Goal: Task Accomplishment & Management: Manage account settings

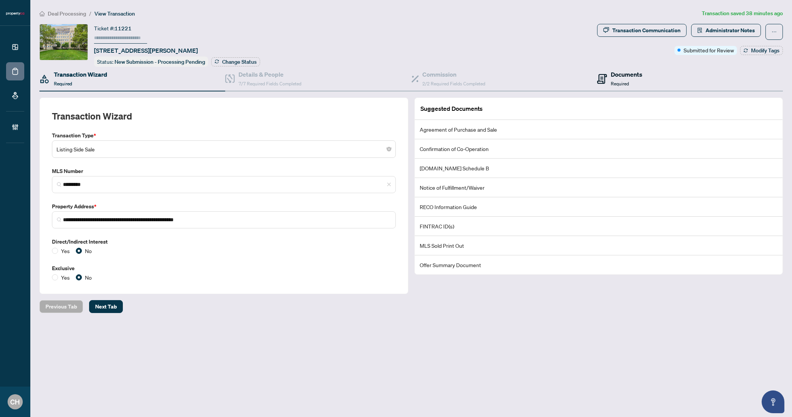
click at [624, 71] on h4 "Documents" at bounding box center [626, 74] width 31 height 9
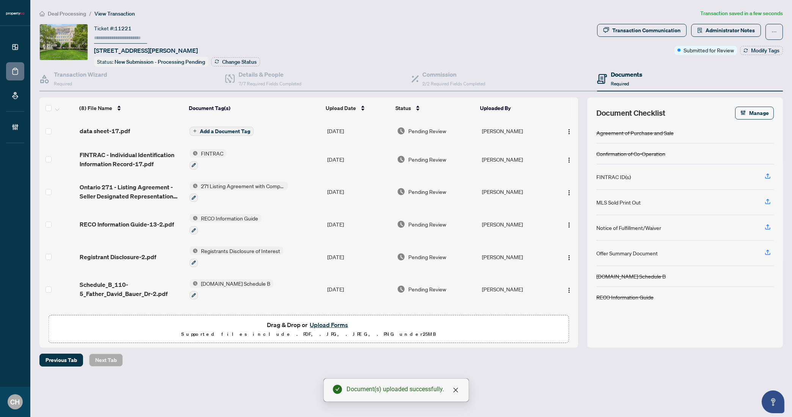
click at [213, 134] on td "Add a Document Tag" at bounding box center [256, 131] width 138 height 24
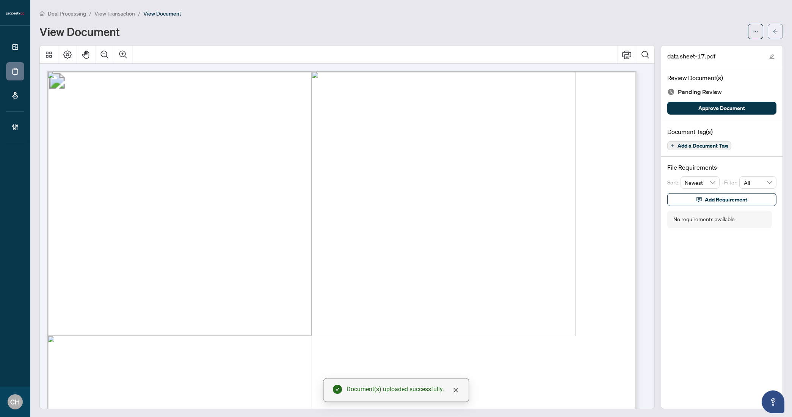
click at [773, 29] on icon "arrow-left" at bounding box center [775, 31] width 5 height 5
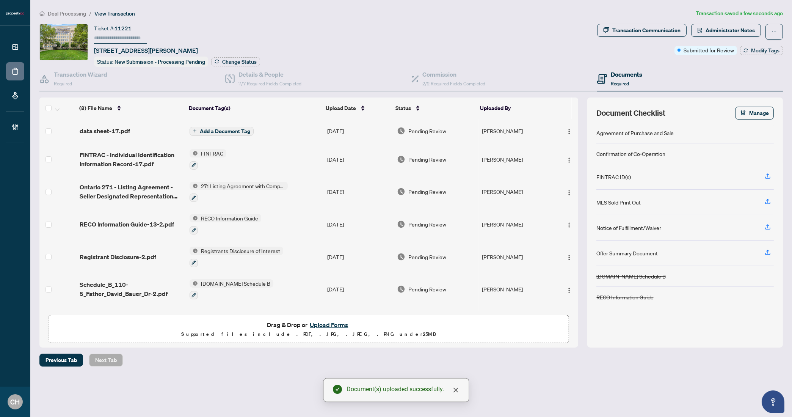
click at [218, 132] on span "Add a Document Tag" at bounding box center [225, 131] width 50 height 5
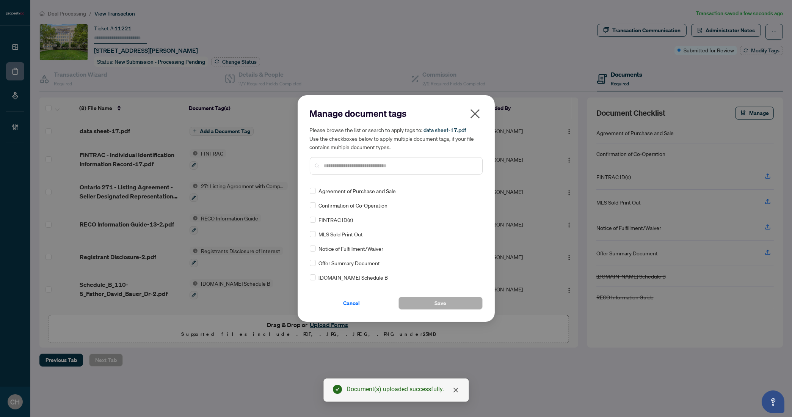
click at [375, 165] on input "text" at bounding box center [400, 165] width 152 height 8
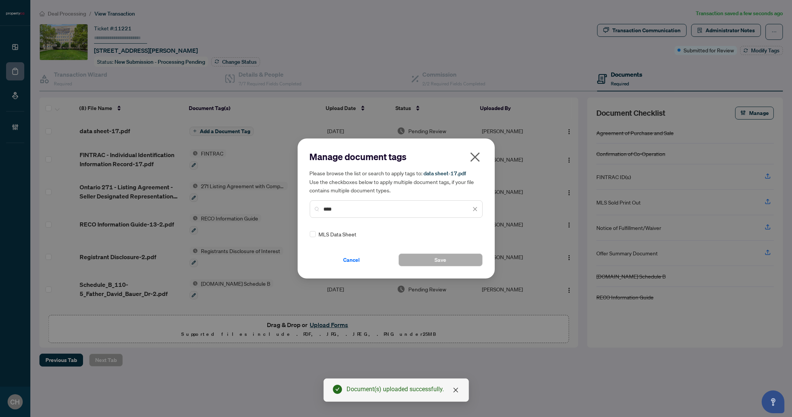
type input "****"
click at [452, 264] on button "Save" at bounding box center [440, 259] width 84 height 13
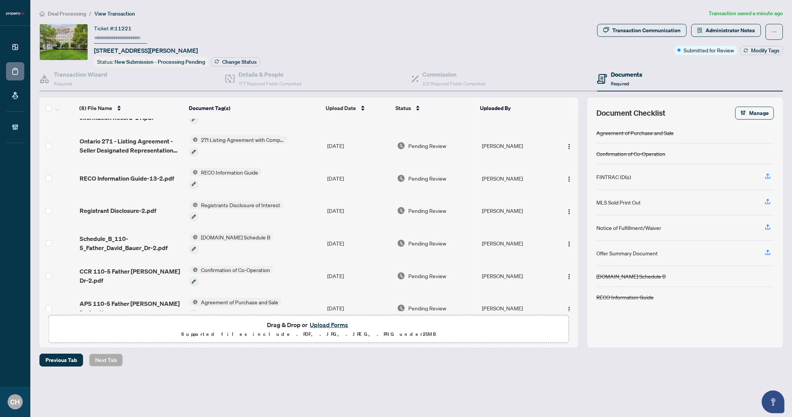
scroll to position [67, 0]
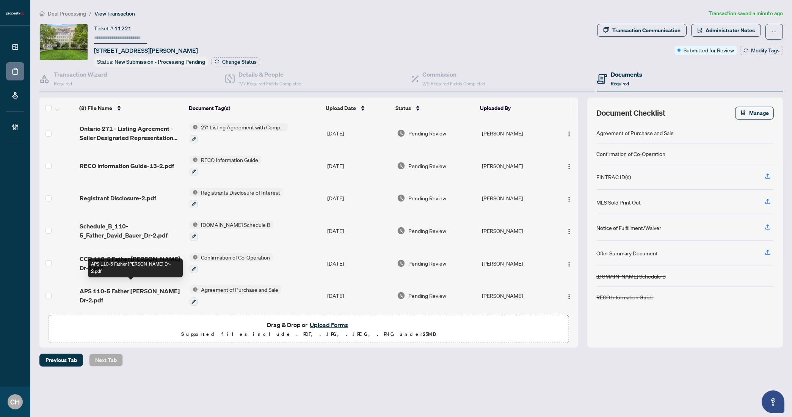
click at [134, 286] on span "APS 110-5 Father [PERSON_NAME] Dr-2.pdf" at bounding box center [132, 295] width 104 height 18
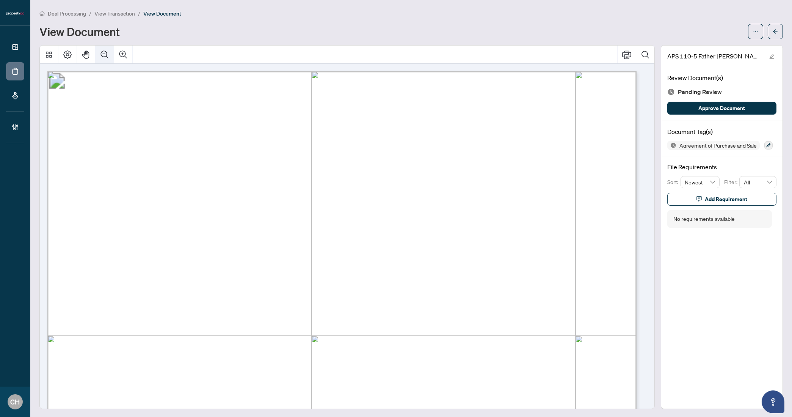
click at [103, 53] on icon "Zoom Out" at bounding box center [104, 54] width 9 height 9
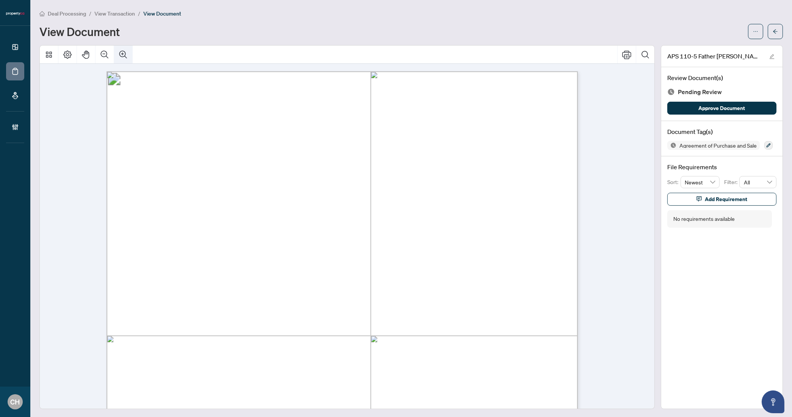
click at [119, 53] on icon "Zoom In" at bounding box center [123, 54] width 8 height 8
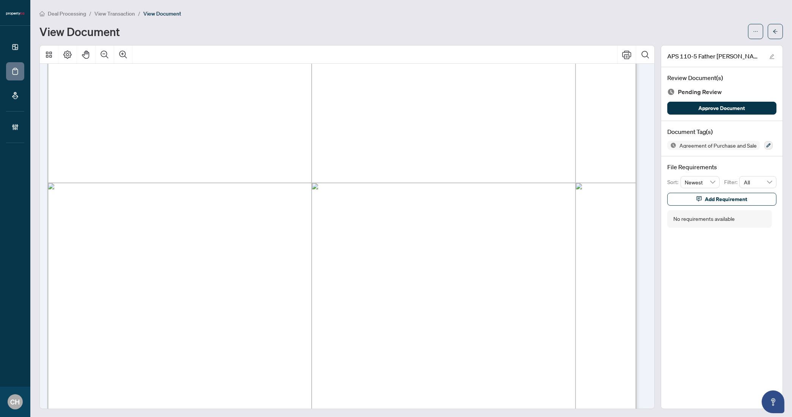
scroll to position [153, 0]
click at [773, 29] on icon "arrow-left" at bounding box center [775, 31] width 5 height 5
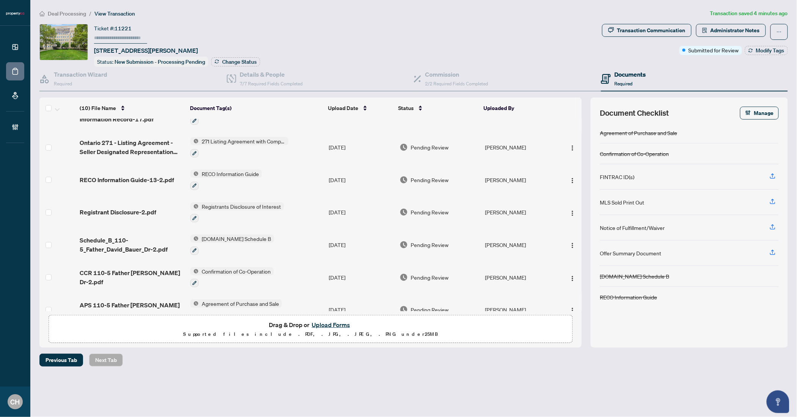
scroll to position [115, 0]
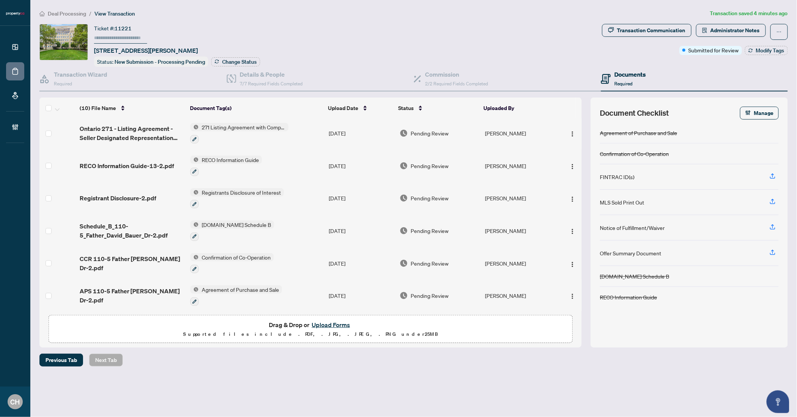
click at [304, 288] on td "Agreement of Purchase and Sale" at bounding box center [256, 295] width 138 height 33
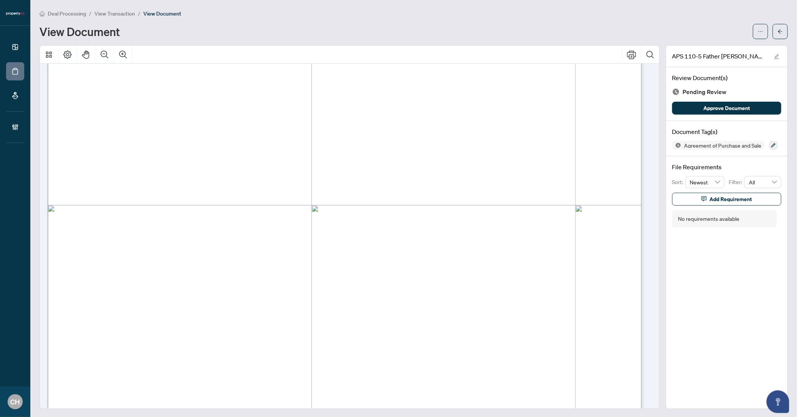
scroll to position [4148, 0]
click at [109, 54] on button "Zoom Out" at bounding box center [105, 54] width 18 height 18
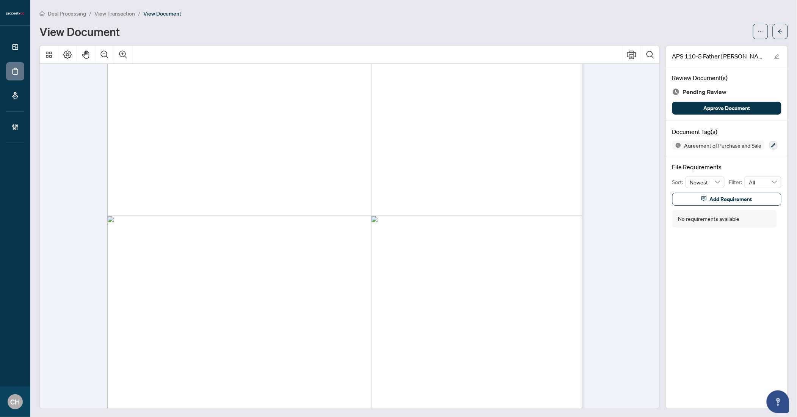
scroll to position [3276, 0]
drag, startPoint x: 346, startPoint y: 169, endPoint x: 350, endPoint y: 220, distance: 51.3
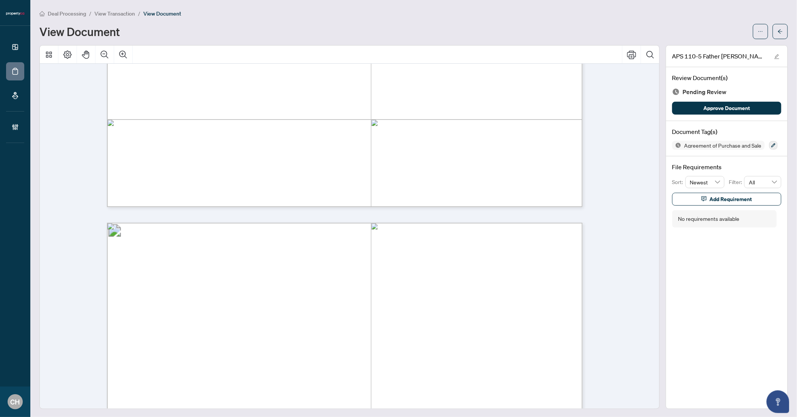
scroll to position [3005, 0]
click at [778, 35] on span "button" at bounding box center [780, 31] width 5 height 12
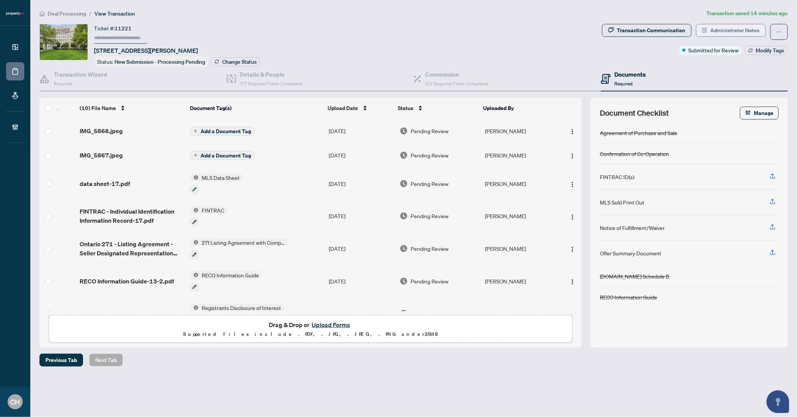
click at [745, 29] on span "Administrator Notes" at bounding box center [734, 30] width 49 height 12
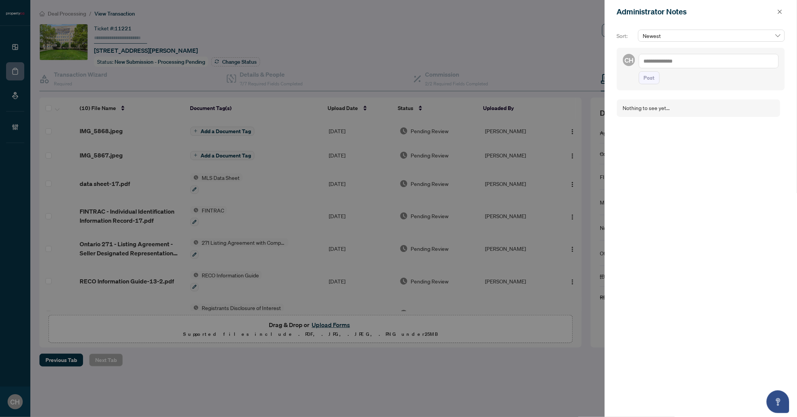
click at [695, 58] on textarea at bounding box center [709, 61] width 140 height 14
type textarea "**********"
click at [639, 79] on button "Post" at bounding box center [649, 85] width 21 height 13
click at [776, 10] on button "button" at bounding box center [780, 11] width 10 height 9
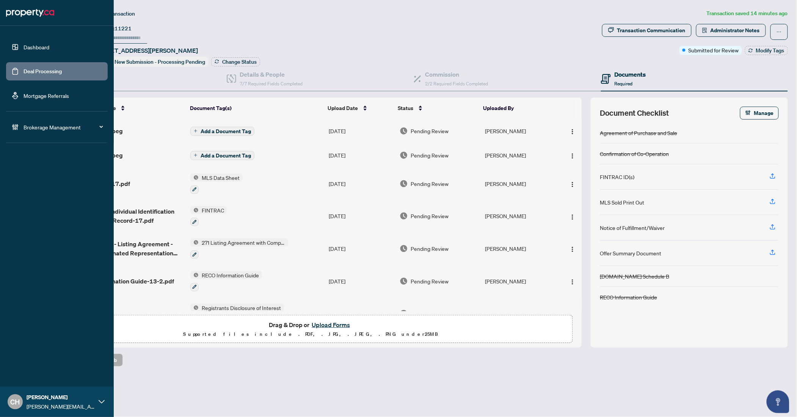
click at [28, 72] on link "Deal Processing" at bounding box center [43, 71] width 38 height 7
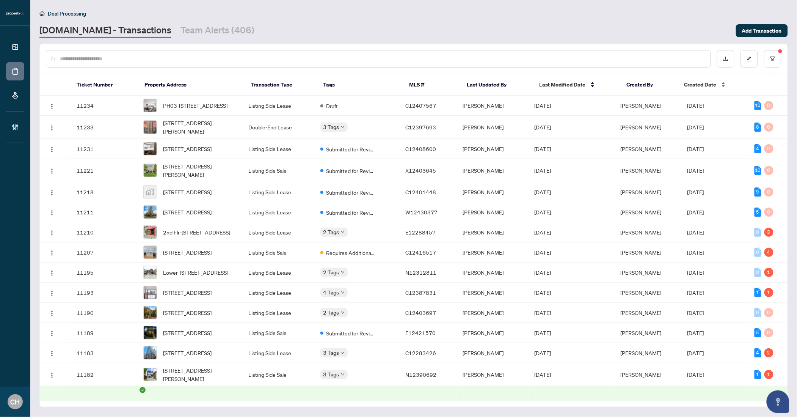
click at [702, 85] on span "Created Date" at bounding box center [700, 84] width 32 height 8
click at [599, 157] on td "[DATE]" at bounding box center [571, 149] width 86 height 20
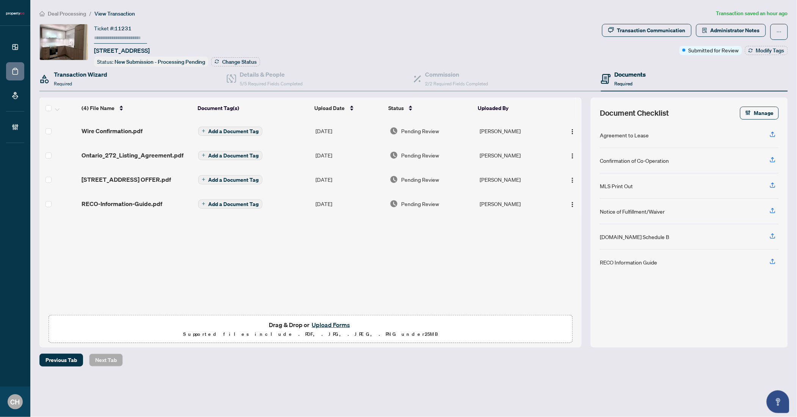
click at [112, 82] on div "Transaction Wizard Required" at bounding box center [132, 79] width 187 height 25
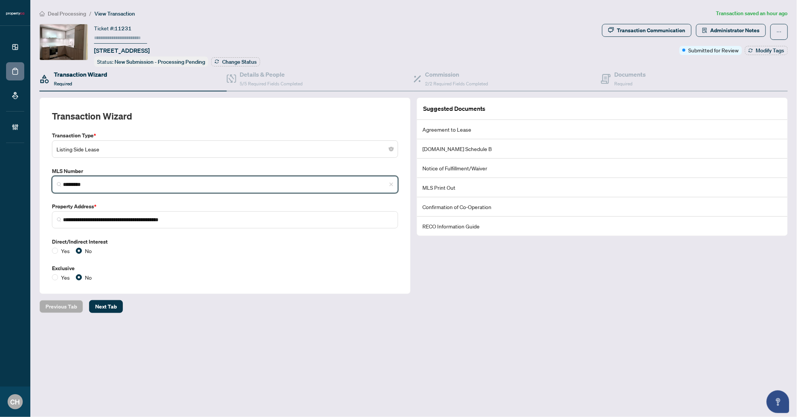
click at [79, 180] on input "*********" at bounding box center [228, 184] width 330 height 8
click at [79, 182] on input "*********" at bounding box center [228, 184] width 330 height 8
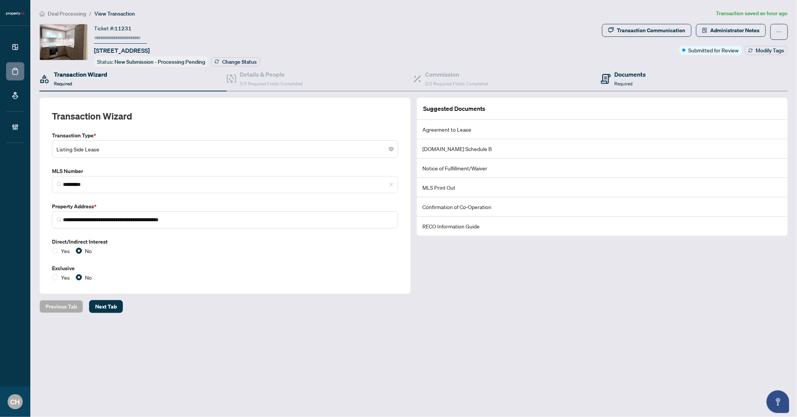
click at [659, 82] on div "Documents Required" at bounding box center [694, 79] width 187 height 25
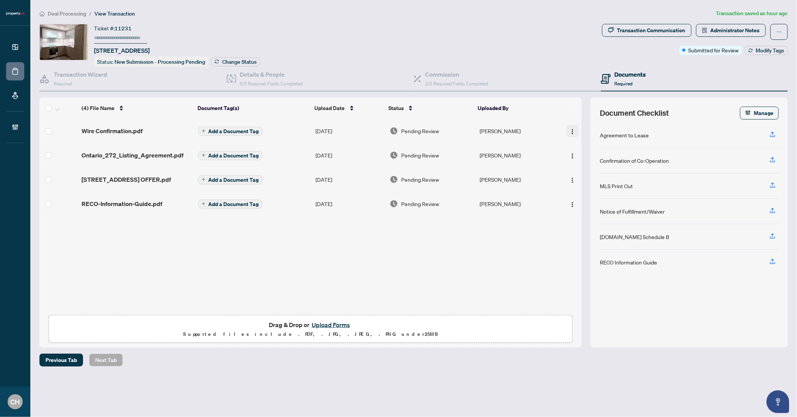
click at [569, 130] on img "button" at bounding box center [572, 132] width 6 height 6
click at [593, 174] on li "Download" at bounding box center [607, 169] width 82 height 12
click at [171, 156] on span "Ontario_272_Listing_Agreement.pdf" at bounding box center [133, 155] width 102 height 9
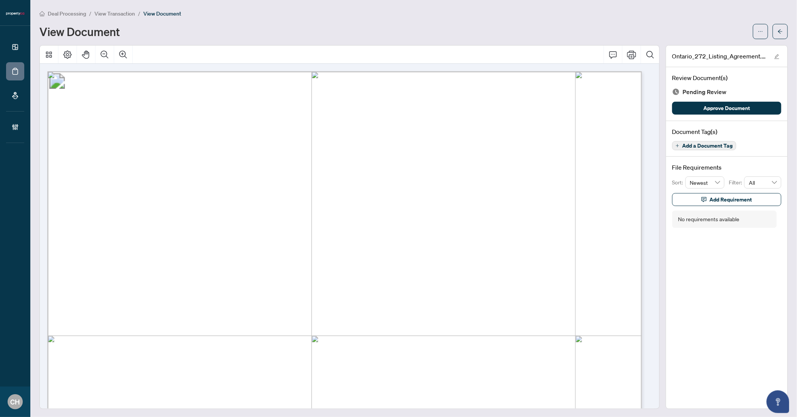
click at [693, 150] on div "Document Tag(s) Add a Document Tag" at bounding box center [726, 139] width 121 height 36
click at [693, 147] on span "Add a Document Tag" at bounding box center [707, 145] width 50 height 5
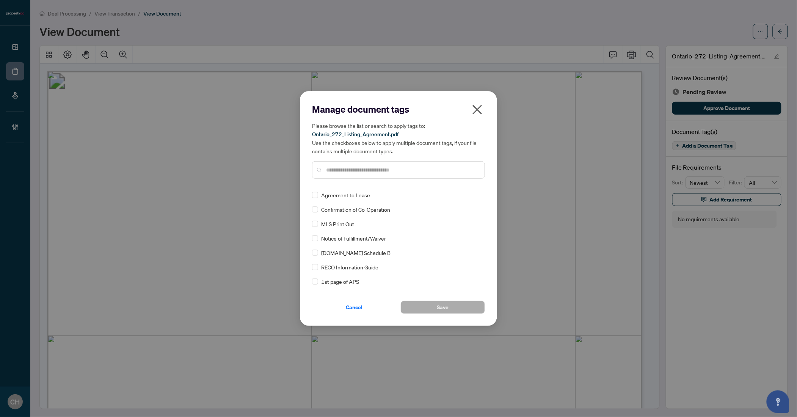
click at [364, 174] on input "text" at bounding box center [402, 170] width 152 height 8
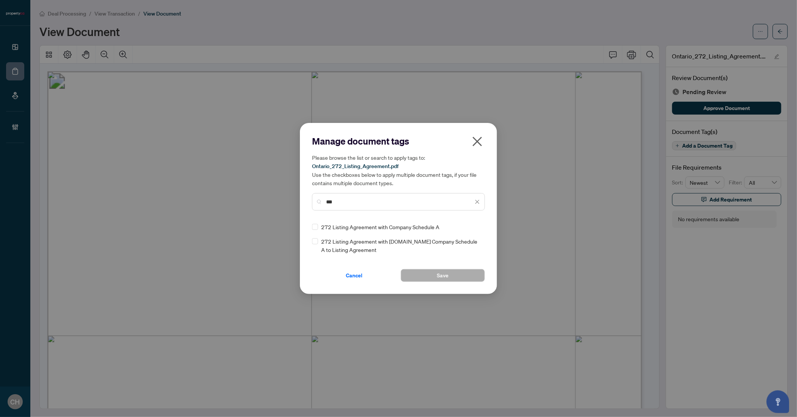
type input "***"
click at [320, 226] on div "272 Listing Agreement with Company Schedule A" at bounding box center [396, 227] width 168 height 8
click at [470, 283] on div "Manage document tags Please browse the list or search to apply tags to: Ontario…" at bounding box center [398, 208] width 197 height 171
click at [469, 280] on button "Save" at bounding box center [443, 275] width 84 height 13
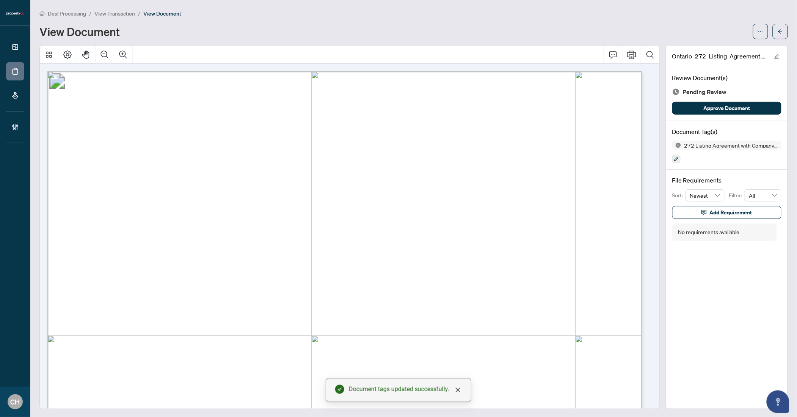
click at [774, 31] on div "Manage document tags Please browse the list or search to apply tags to: Ontario…" at bounding box center [398, 208] width 797 height 417
click at [778, 31] on icon "arrow-left" at bounding box center [780, 31] width 5 height 4
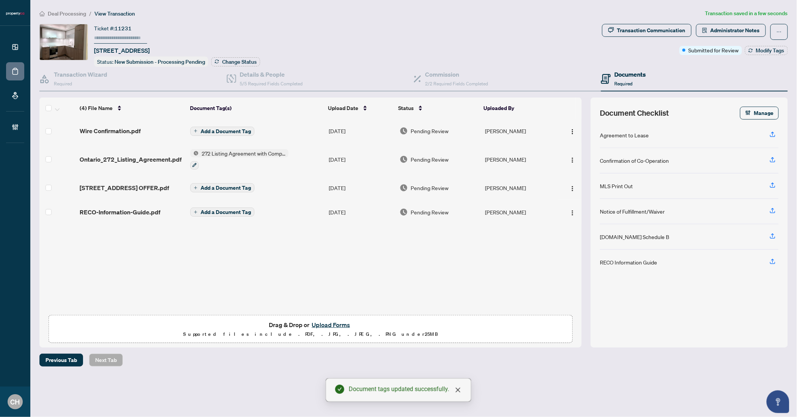
click at [95, 158] on span "Ontario_272_Listing_Agreement.pdf" at bounding box center [131, 159] width 102 height 9
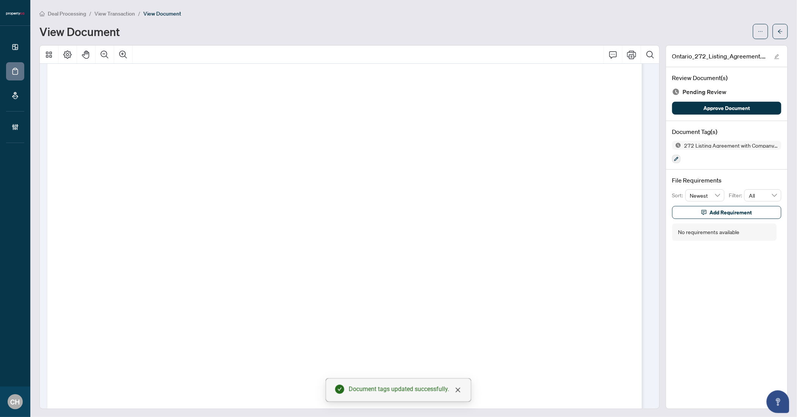
scroll to position [3601, 0]
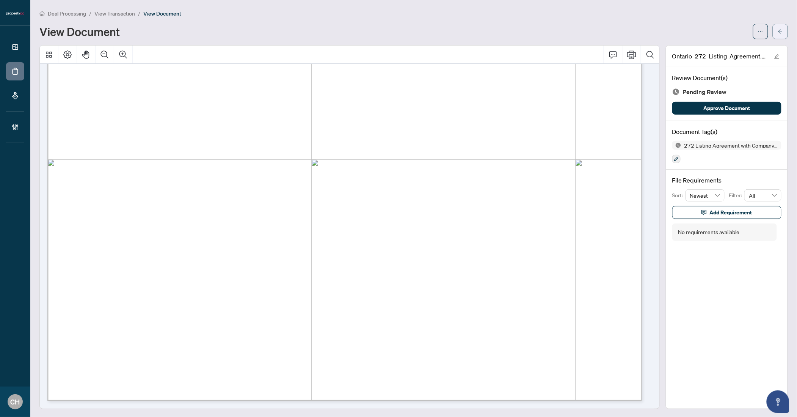
click at [773, 28] on button "button" at bounding box center [780, 31] width 15 height 15
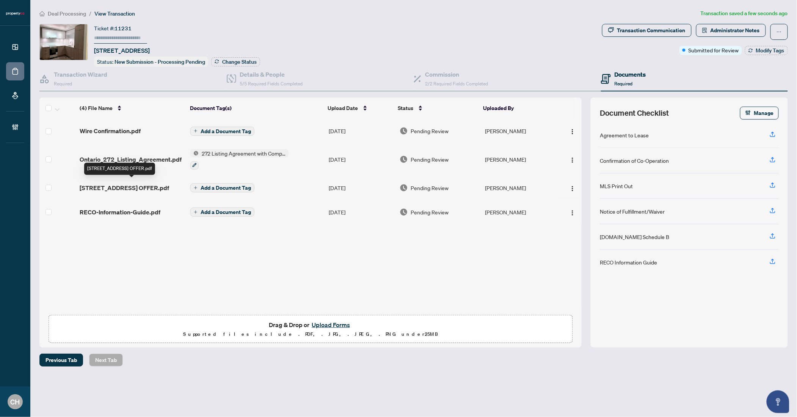
click at [155, 187] on span "[STREET_ADDRESS] OFFER.pdf" at bounding box center [124, 187] width 89 height 9
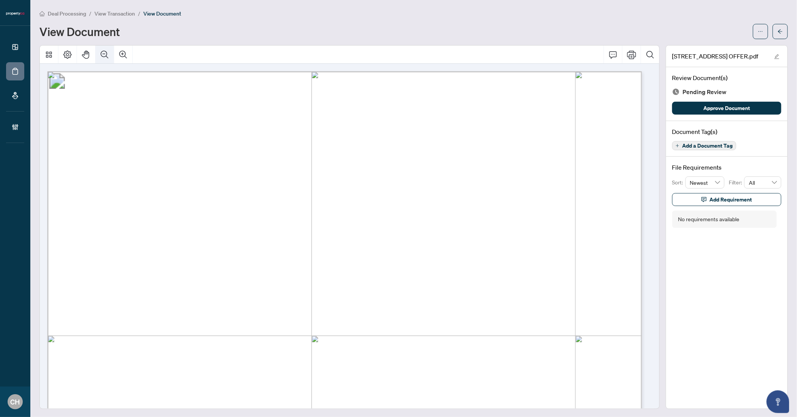
click at [107, 56] on icon "Zoom Out" at bounding box center [104, 54] width 9 height 9
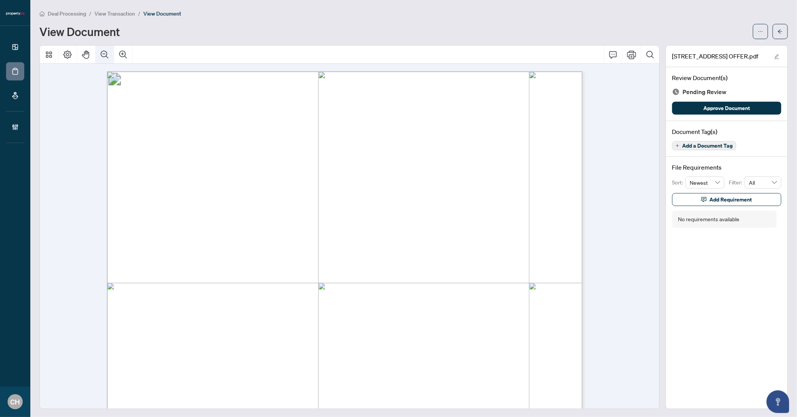
click at [107, 56] on icon "Zoom Out" at bounding box center [104, 54] width 9 height 9
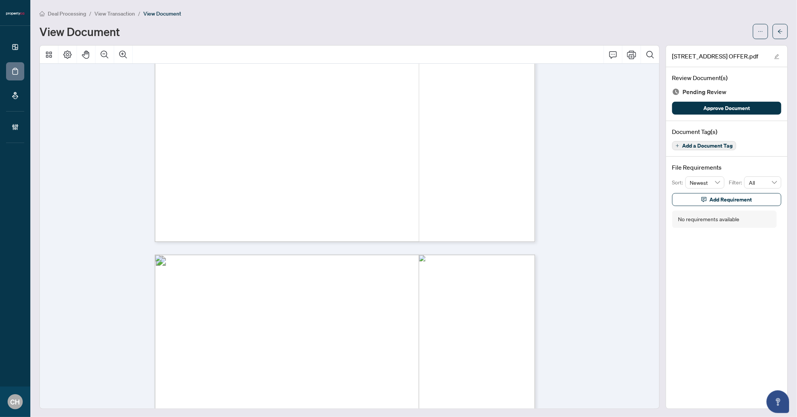
scroll to position [4018, 0]
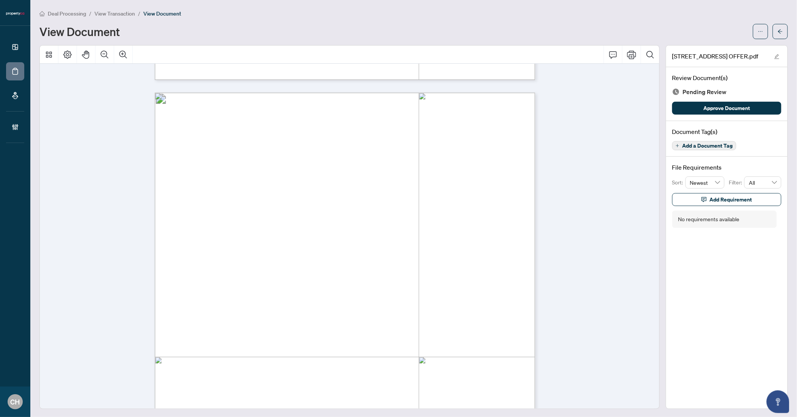
click at [695, 146] on span "Add a Document Tag" at bounding box center [707, 145] width 50 height 5
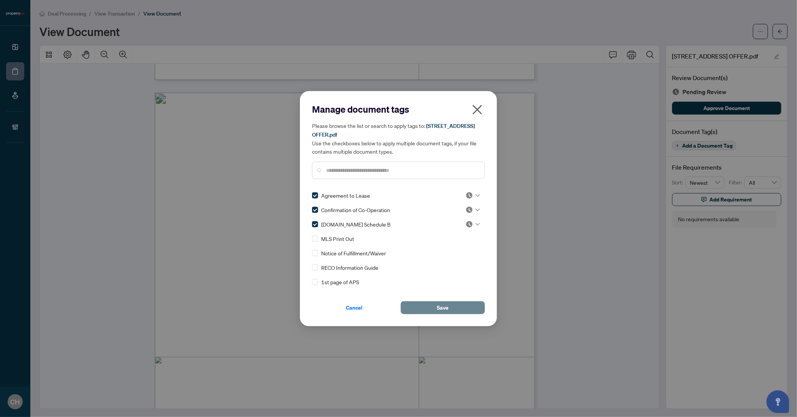
click at [461, 312] on button "Save" at bounding box center [443, 307] width 84 height 13
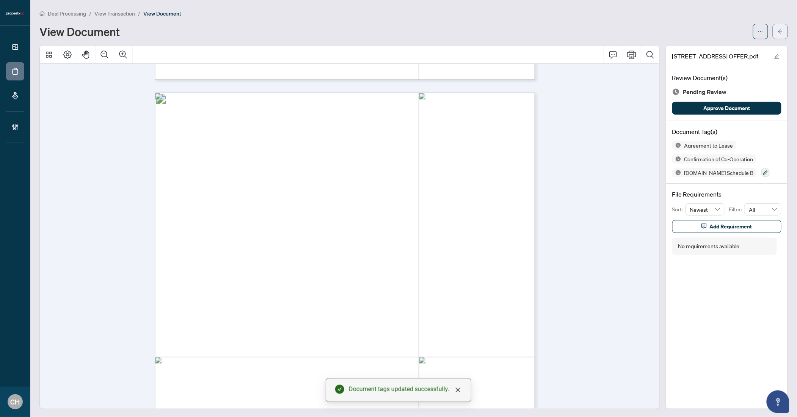
click at [773, 26] on button "button" at bounding box center [780, 31] width 15 height 15
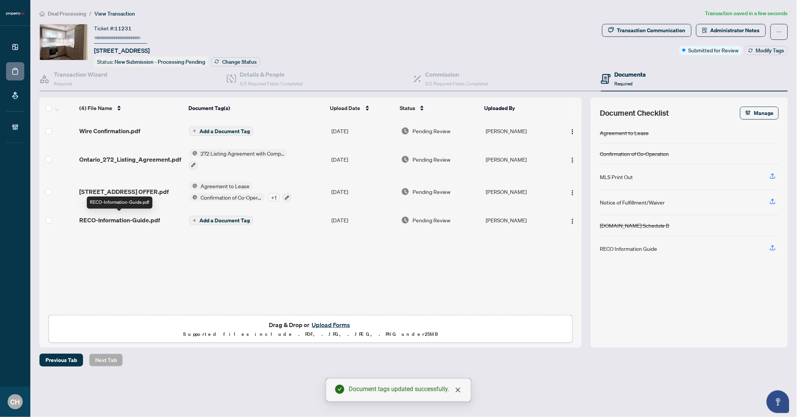
click at [123, 215] on span "RECO-Information-Guide.pdf" at bounding box center [119, 219] width 81 height 9
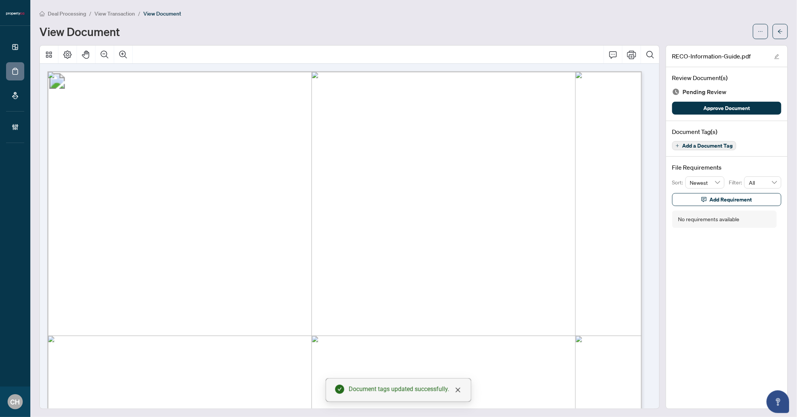
click at [682, 146] on span "Add a Document Tag" at bounding box center [707, 145] width 50 height 5
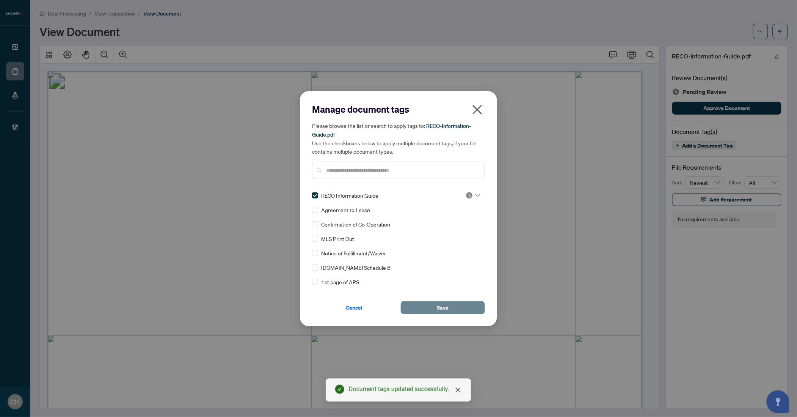
click at [447, 311] on span "Save" at bounding box center [443, 307] width 12 height 12
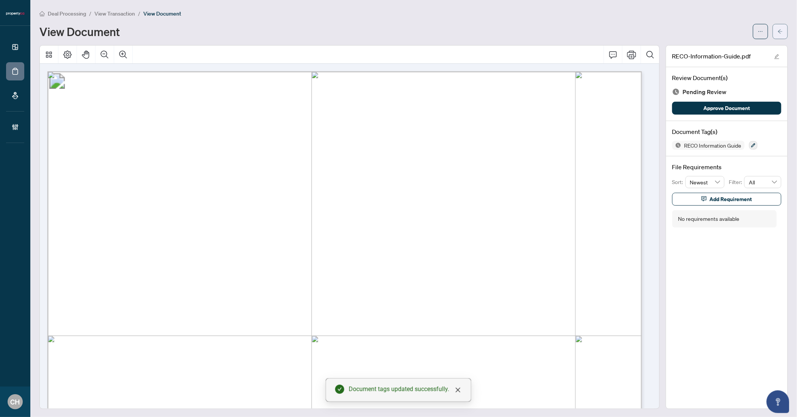
click at [778, 34] on span "button" at bounding box center [780, 31] width 5 height 12
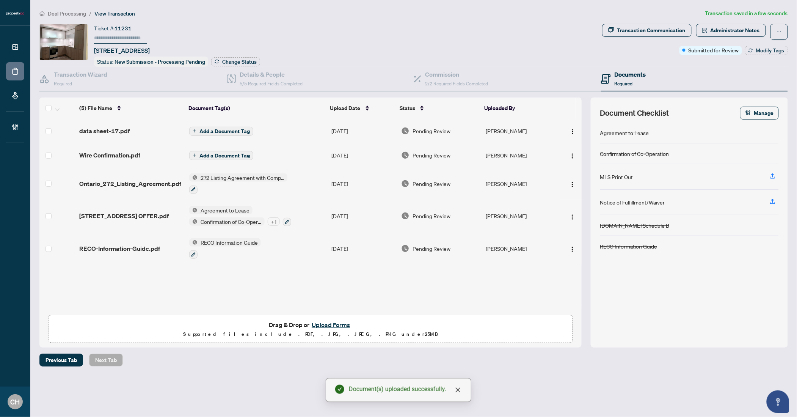
click at [244, 131] on span "Add a Document Tag" at bounding box center [224, 131] width 50 height 5
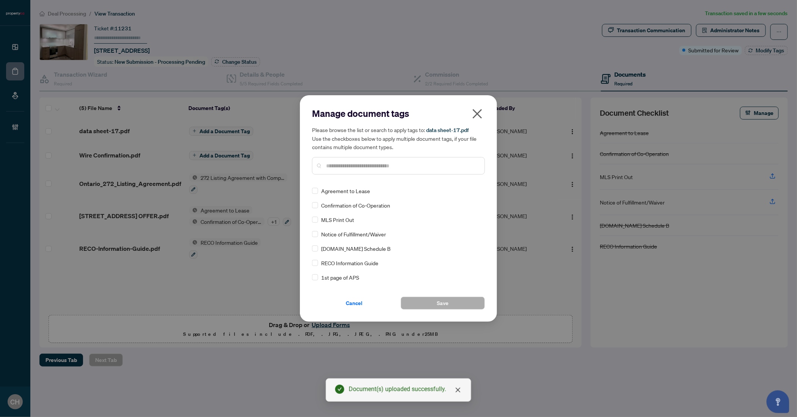
click at [397, 165] on input "text" at bounding box center [402, 165] width 152 height 8
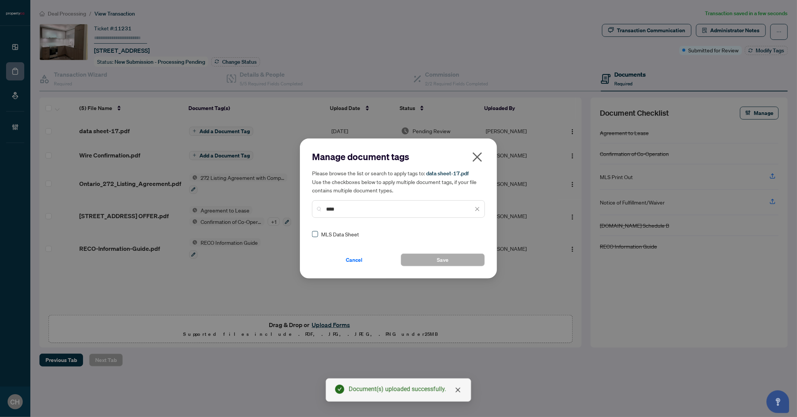
type input "****"
click at [463, 264] on button "Save" at bounding box center [443, 259] width 84 height 13
